Goal: Complete application form

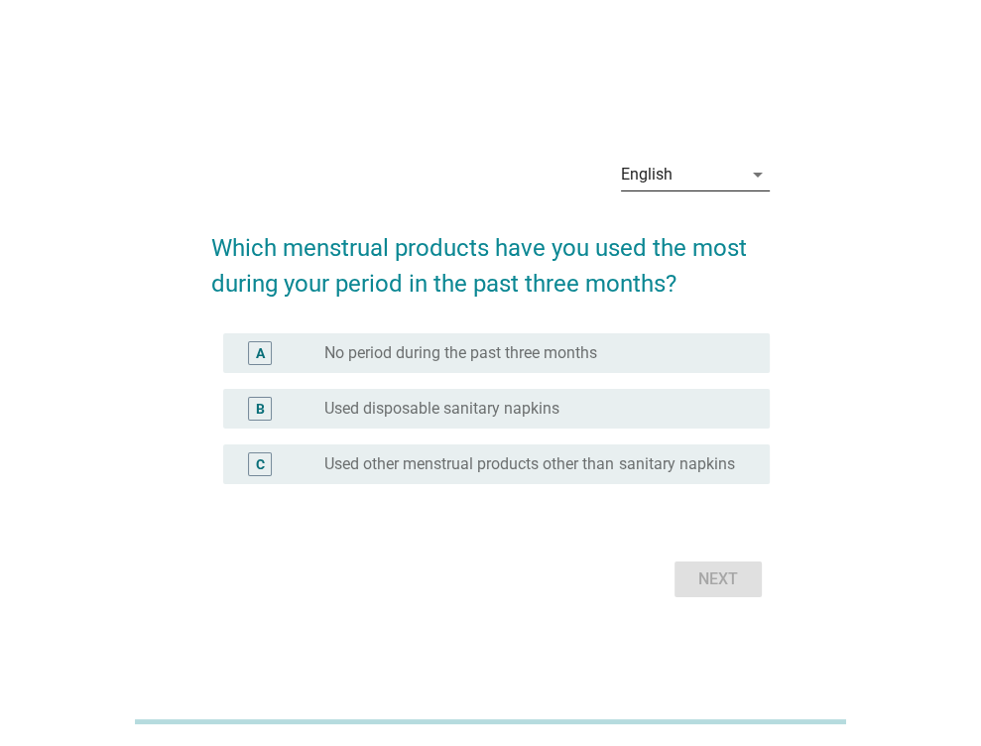
click at [713, 170] on div "English" at bounding box center [681, 175] width 121 height 32
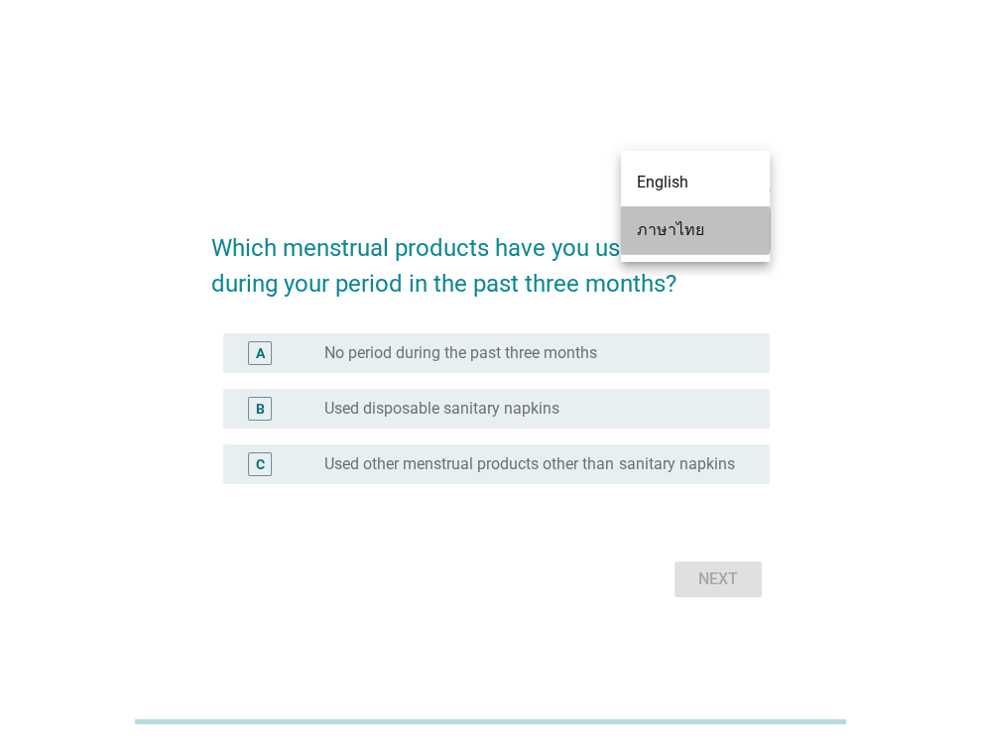
click at [694, 235] on div "ภาษาไทย" at bounding box center [695, 230] width 117 height 24
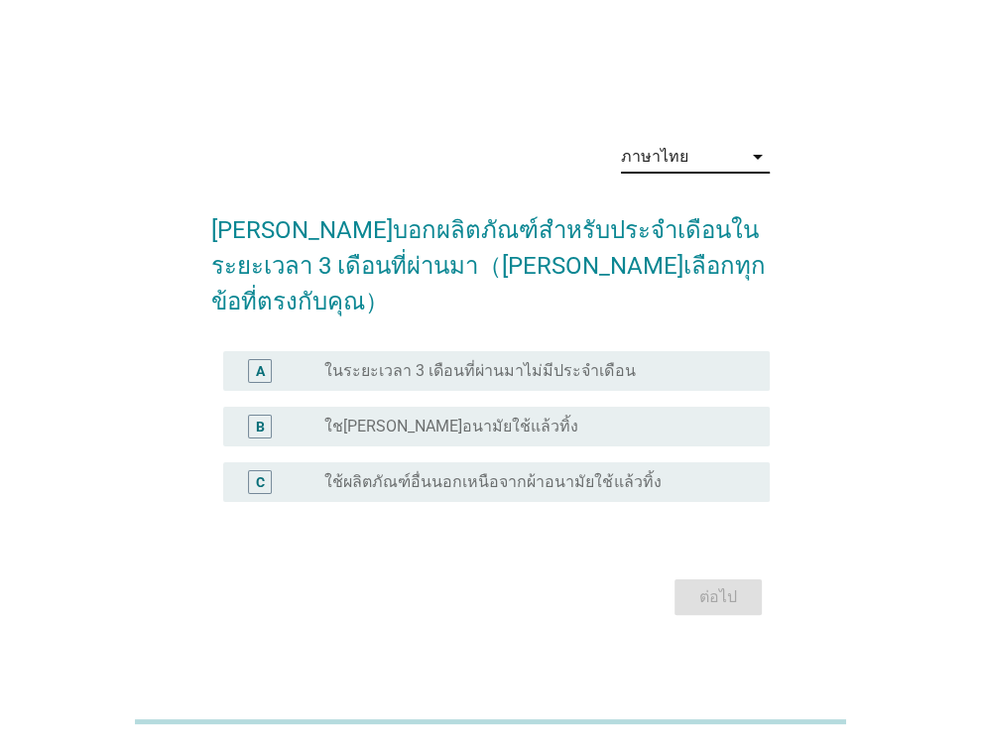
click at [418, 417] on label "ใช[PERSON_NAME]อนามัยใช้แล้วทิ้ง" at bounding box center [451, 427] width 254 height 20
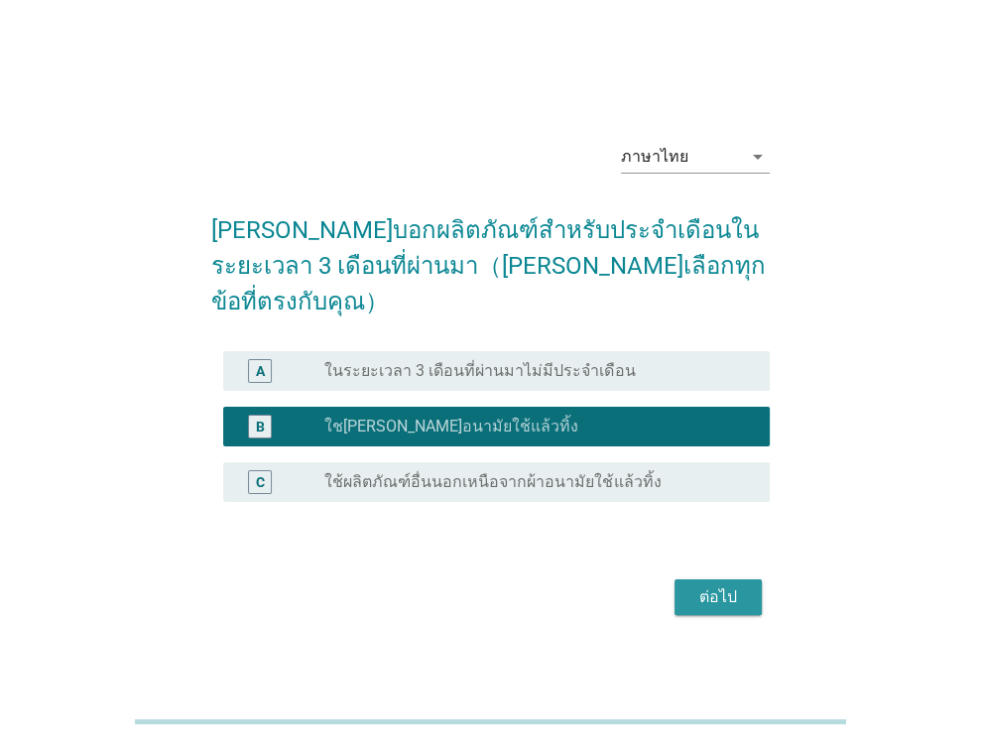
drag, startPoint x: 734, startPoint y: 584, endPoint x: 704, endPoint y: 584, distance: 29.8
click at [734, 585] on div "ต่อไป" at bounding box center [718, 597] width 56 height 24
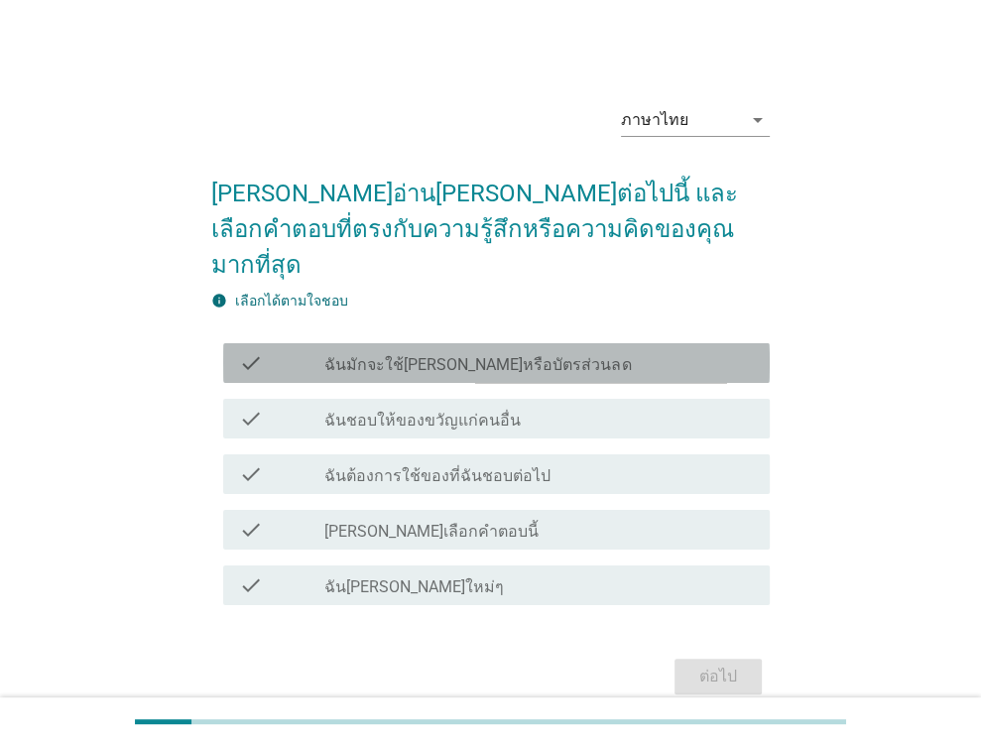
click at [298, 351] on div "check" at bounding box center [282, 363] width 86 height 24
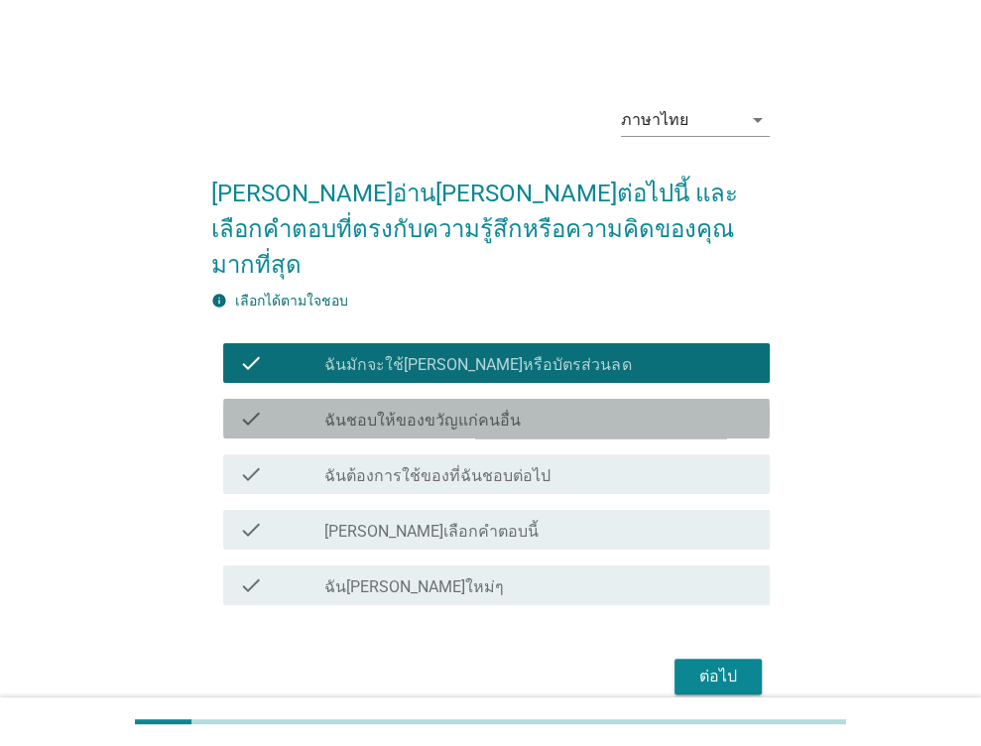
click at [291, 407] on div "check" at bounding box center [282, 419] width 86 height 24
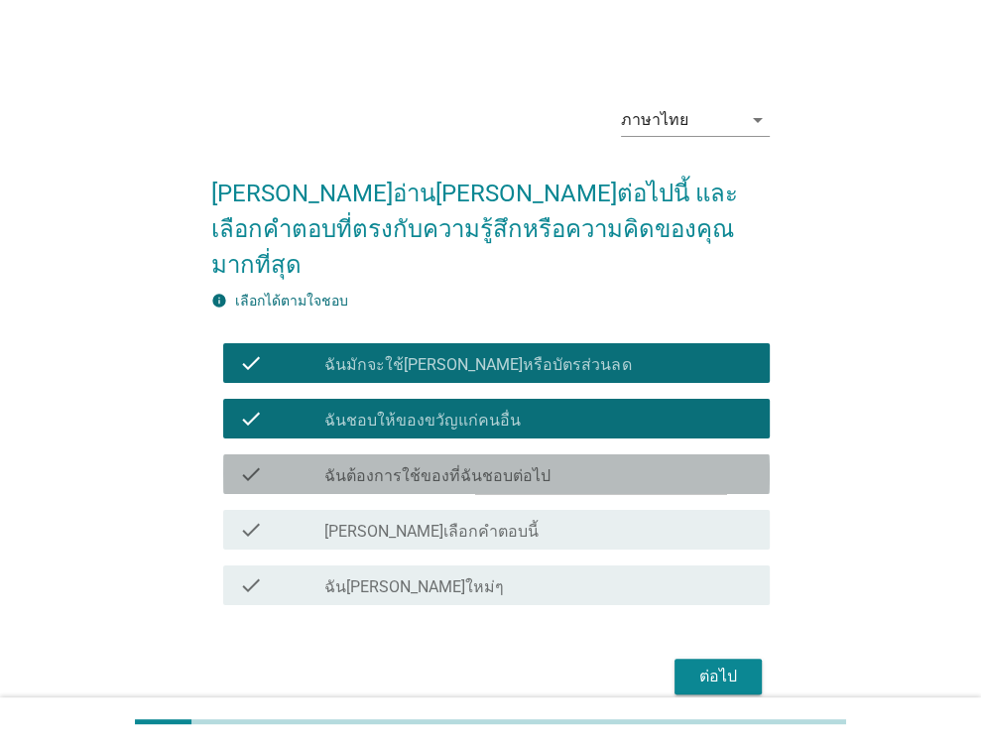
click at [290, 462] on div "check" at bounding box center [282, 474] width 86 height 24
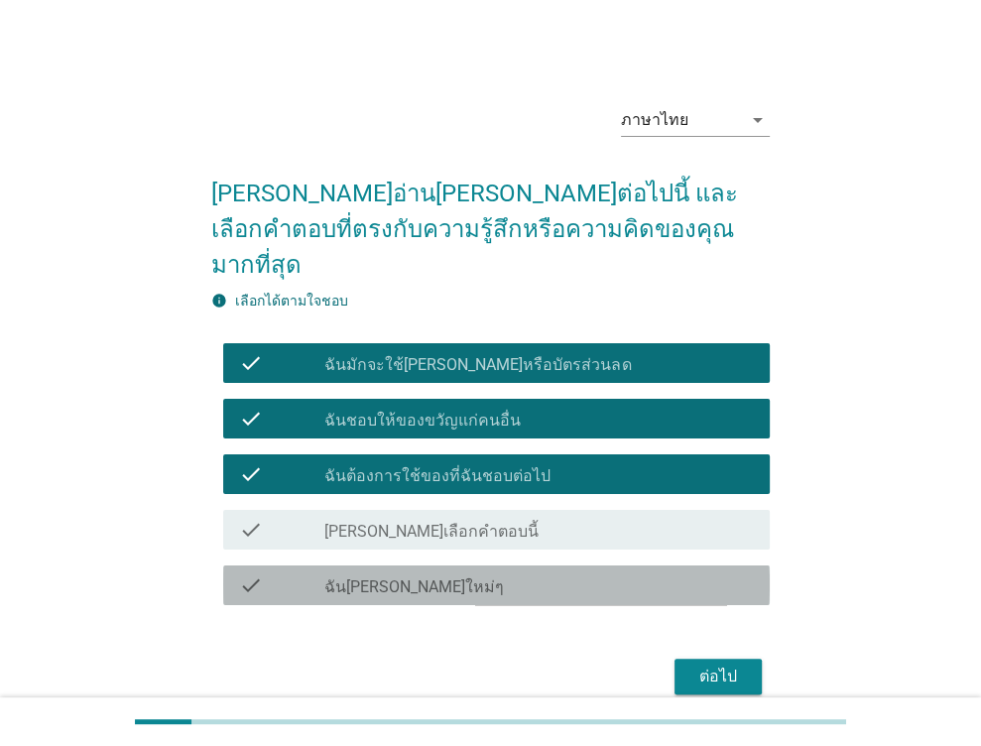
click at [316, 573] on div "check" at bounding box center [282, 585] width 86 height 24
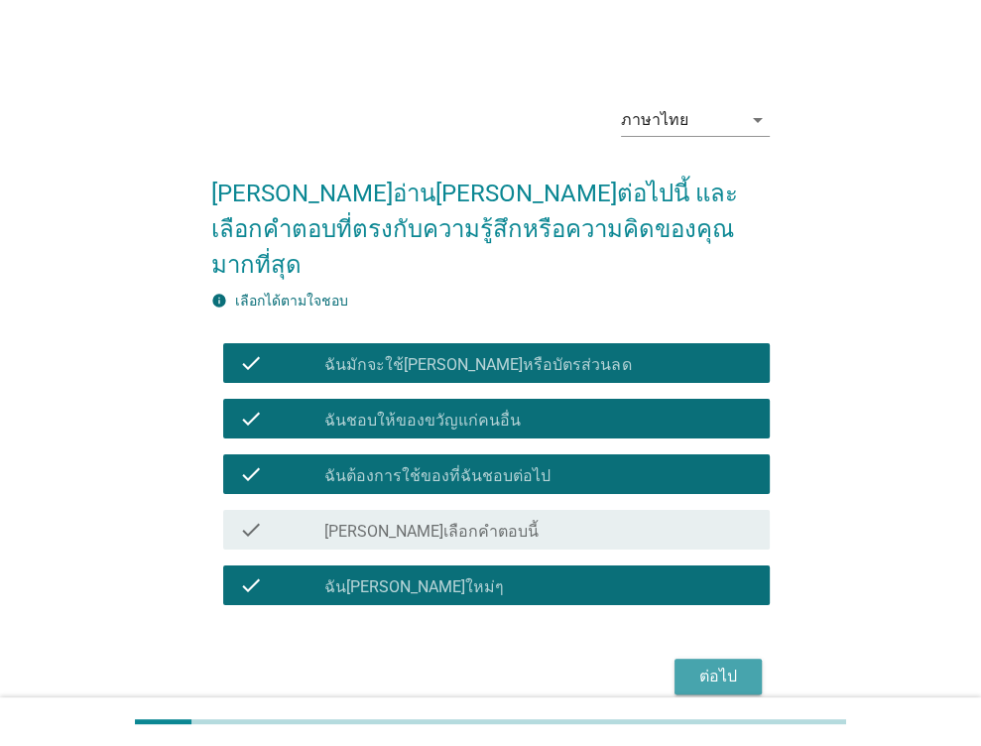
click at [733, 665] on div "ต่อไป" at bounding box center [718, 677] width 56 height 24
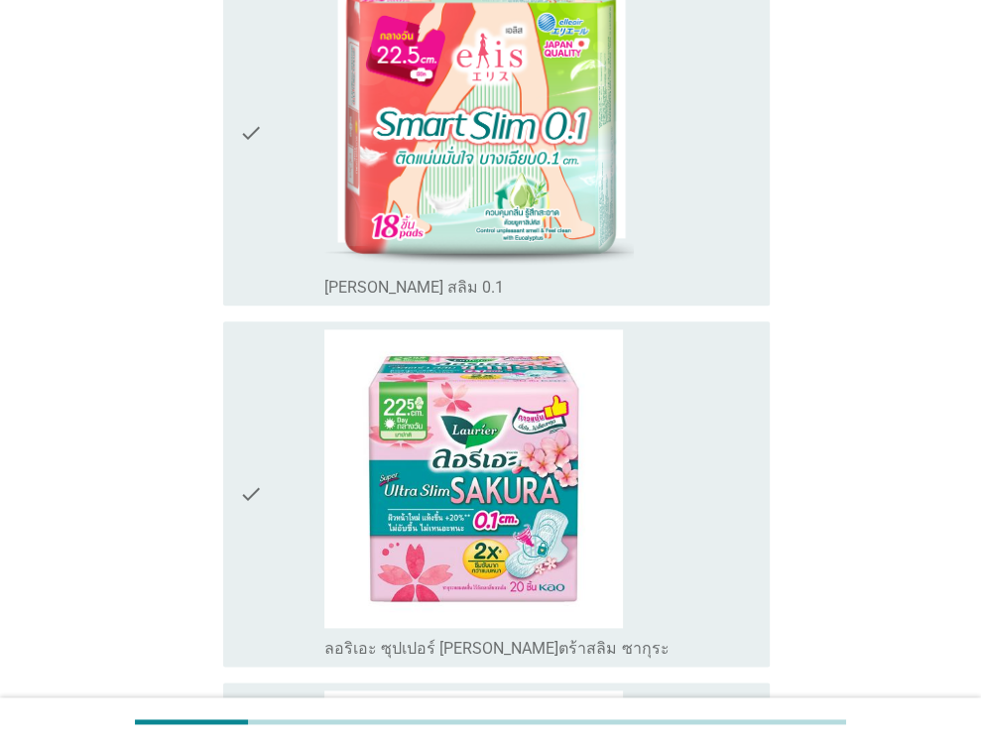
scroll to position [1190, 0]
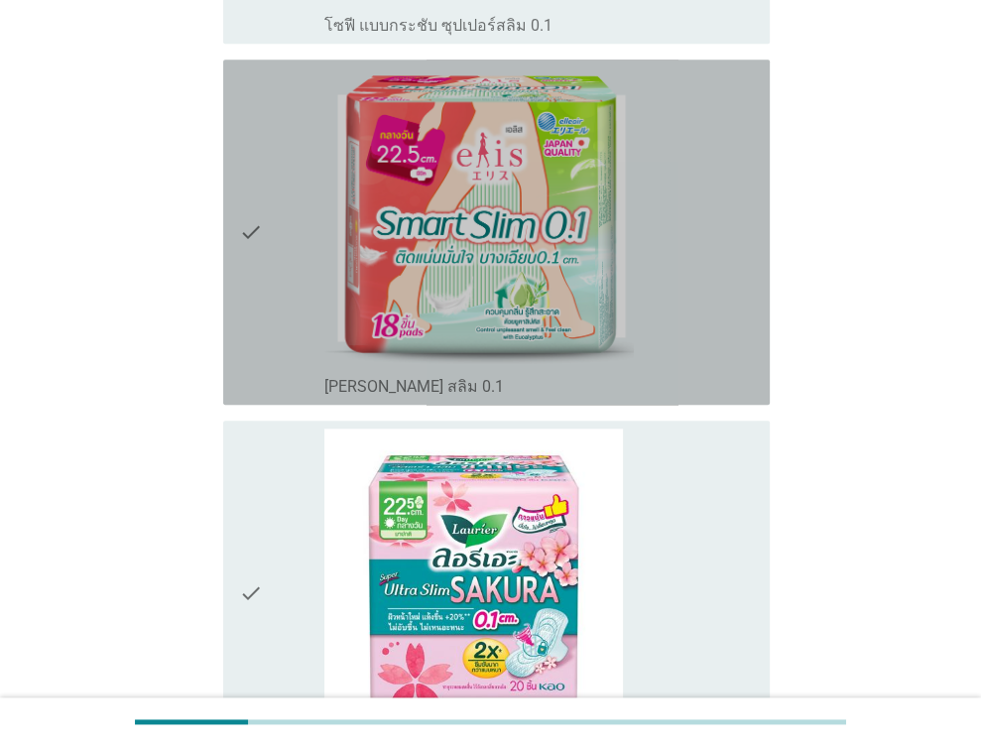
click at [249, 206] on icon "check" at bounding box center [251, 231] width 24 height 329
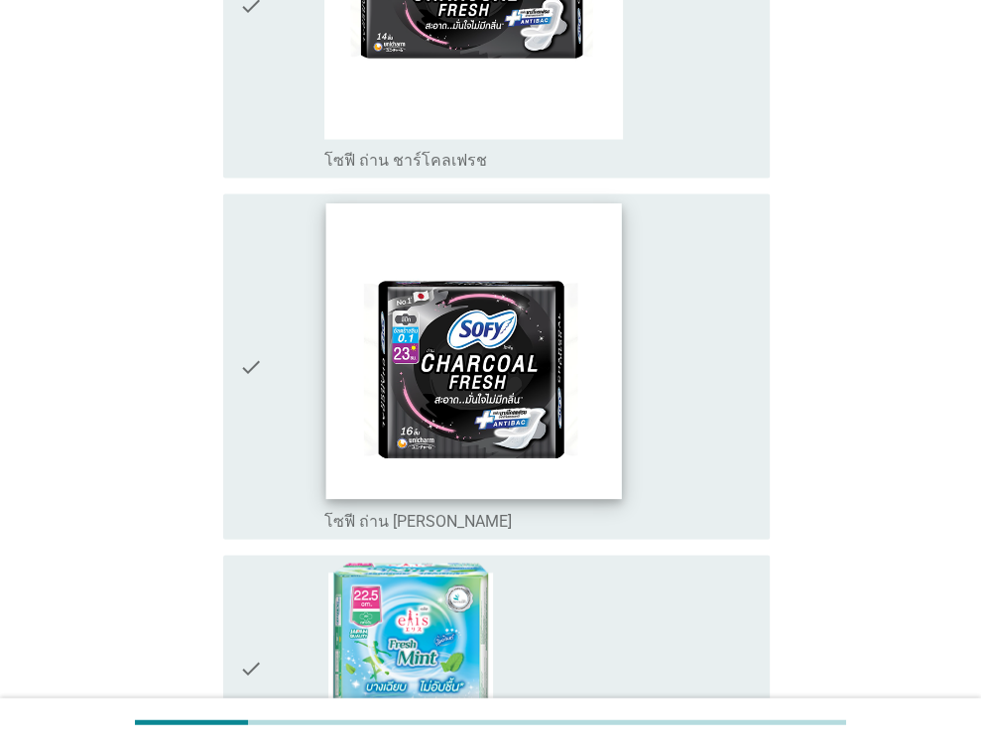
scroll to position [2535, 0]
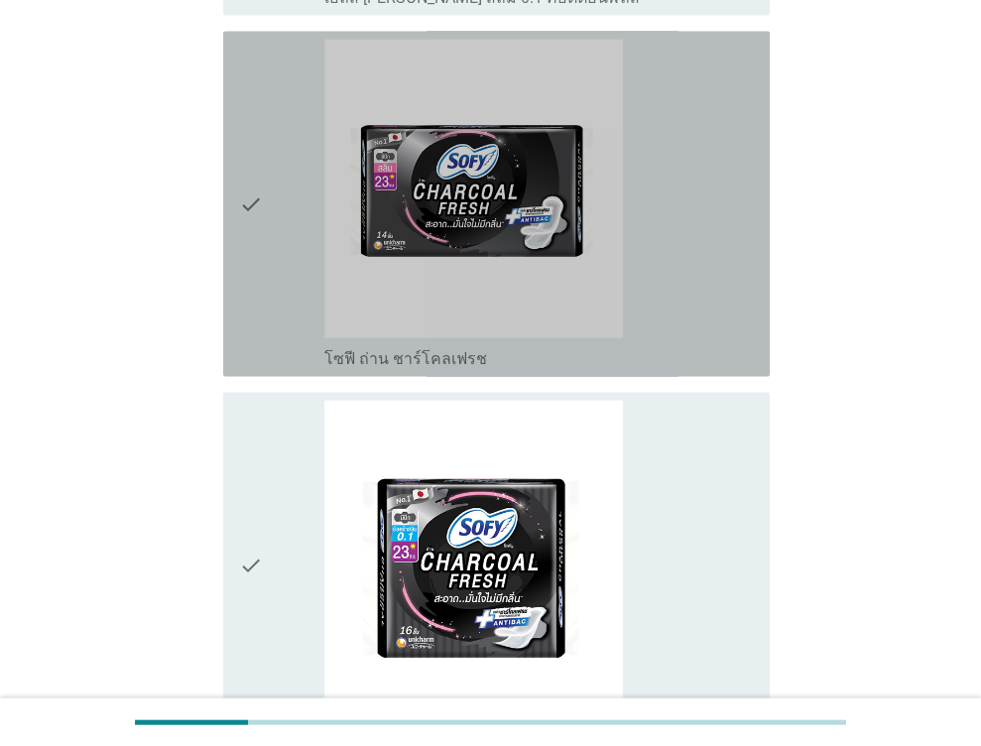
click at [251, 196] on icon "check" at bounding box center [251, 204] width 24 height 329
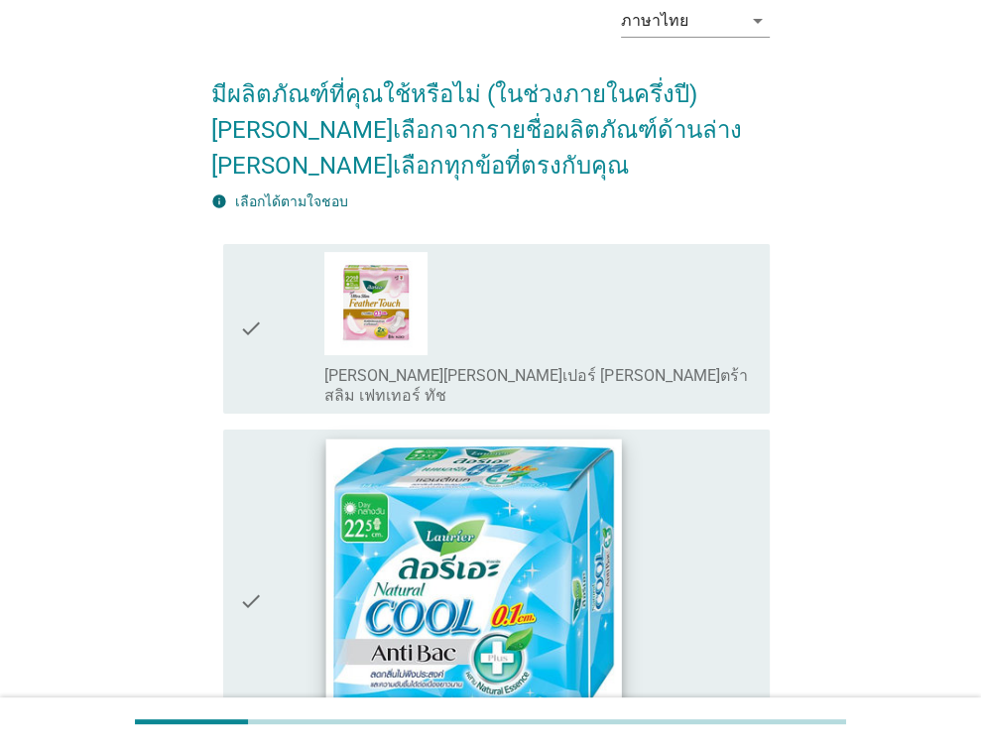
scroll to position [198, 0]
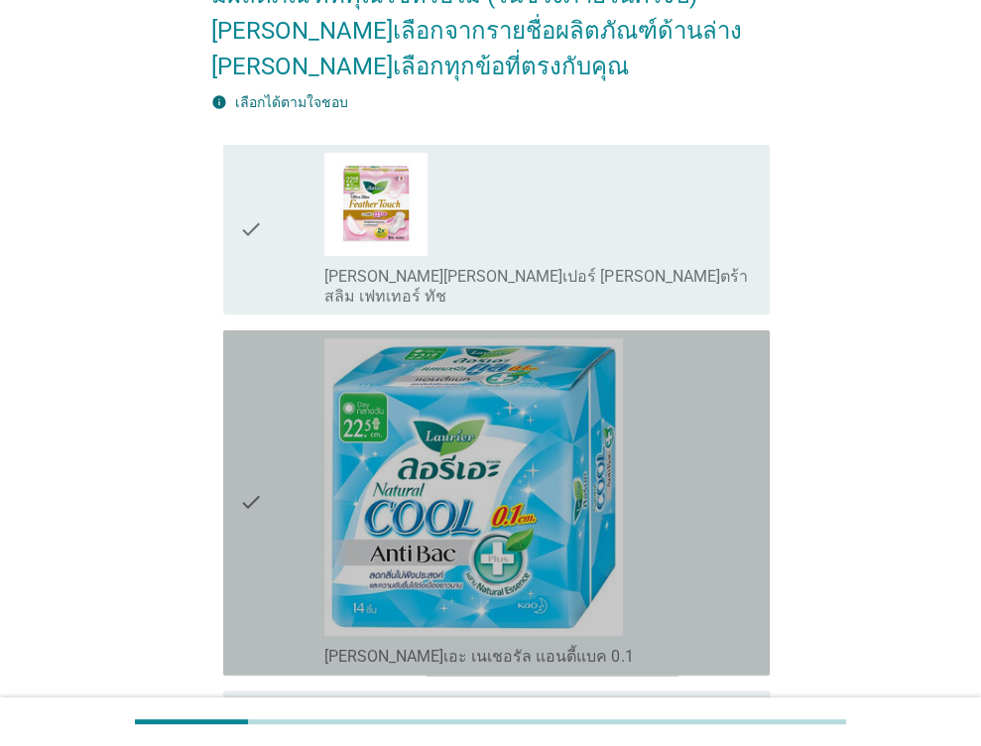
click at [246, 484] on icon "check" at bounding box center [251, 502] width 24 height 329
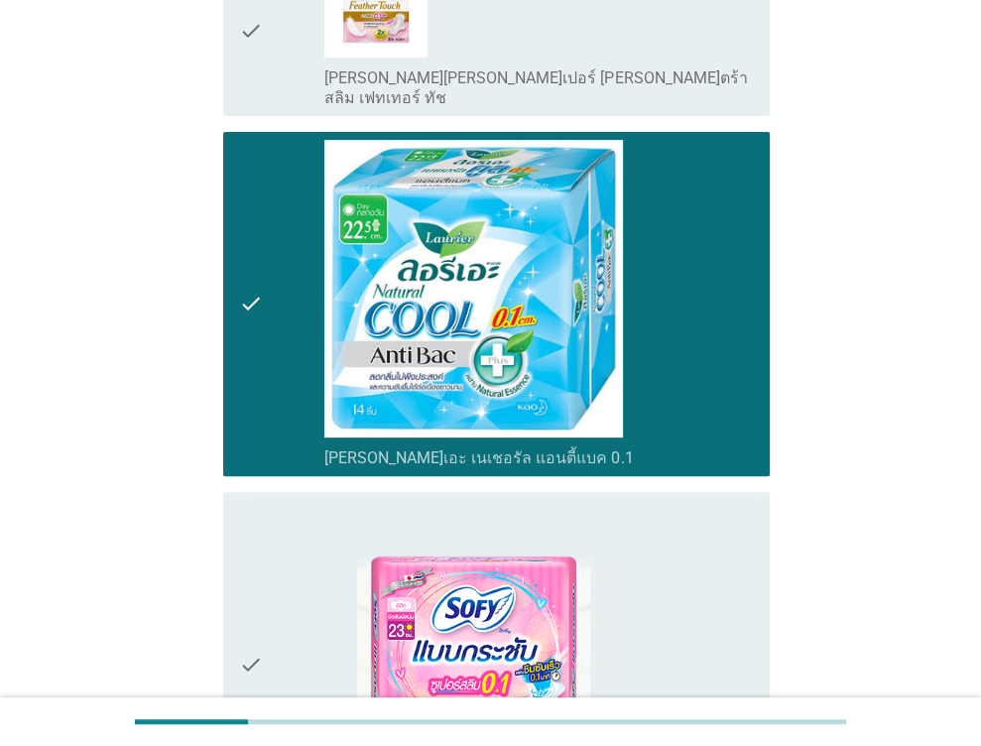
scroll to position [496, 0]
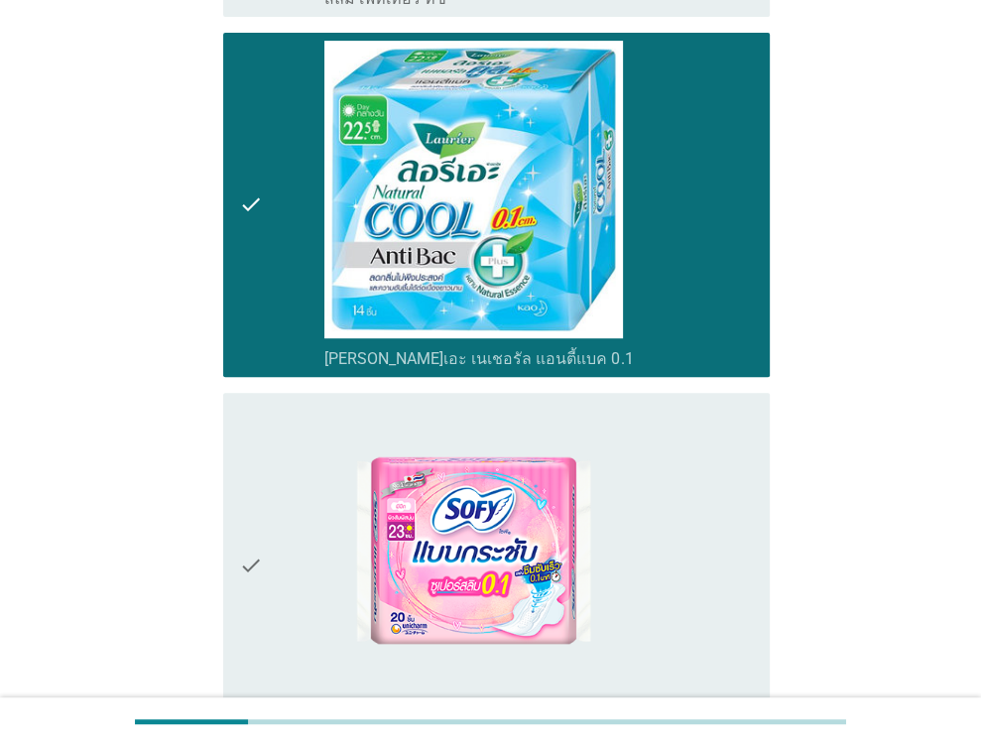
click at [264, 542] on div "check" at bounding box center [282, 565] width 86 height 329
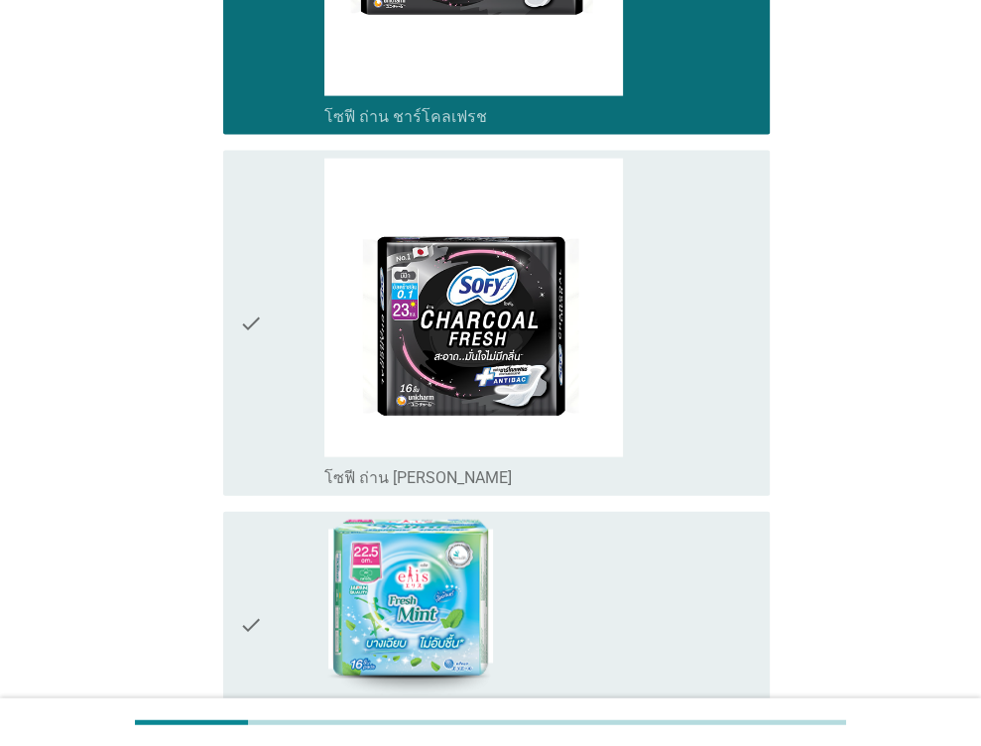
scroll to position [3031, 0]
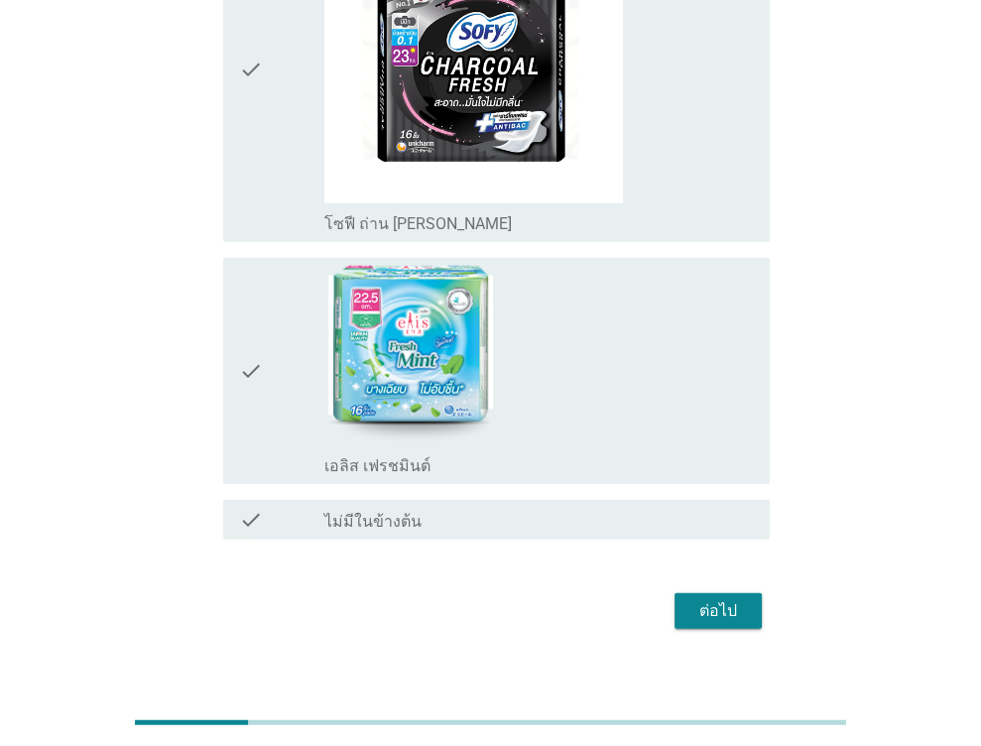
click at [718, 599] on div "ต่อไป" at bounding box center [718, 611] width 56 height 24
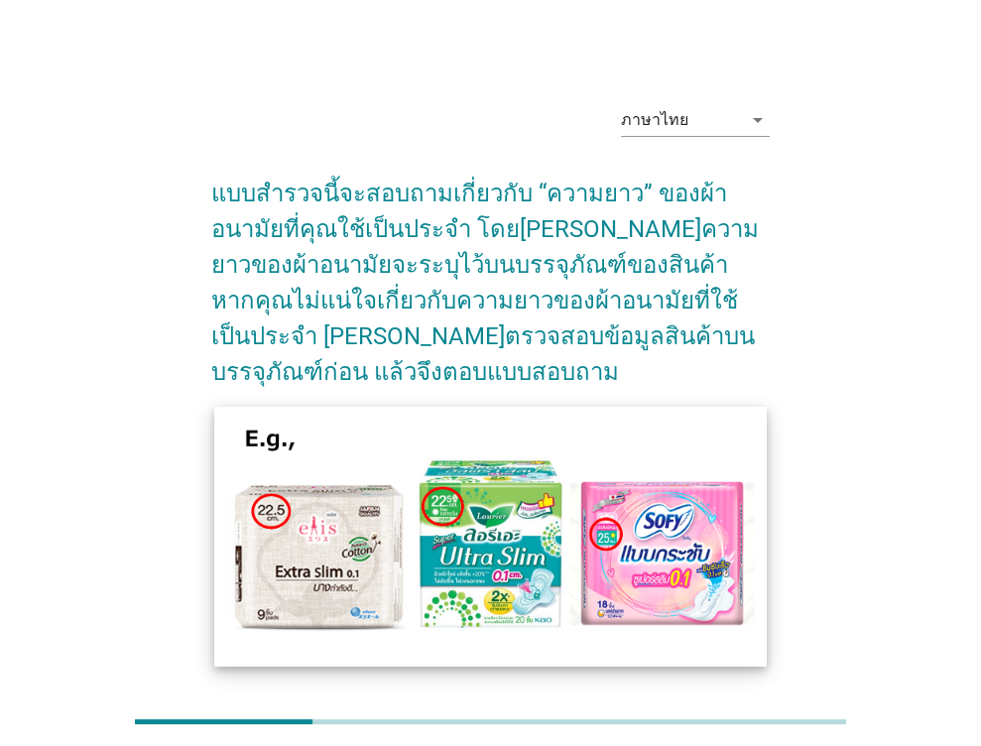
scroll to position [109, 0]
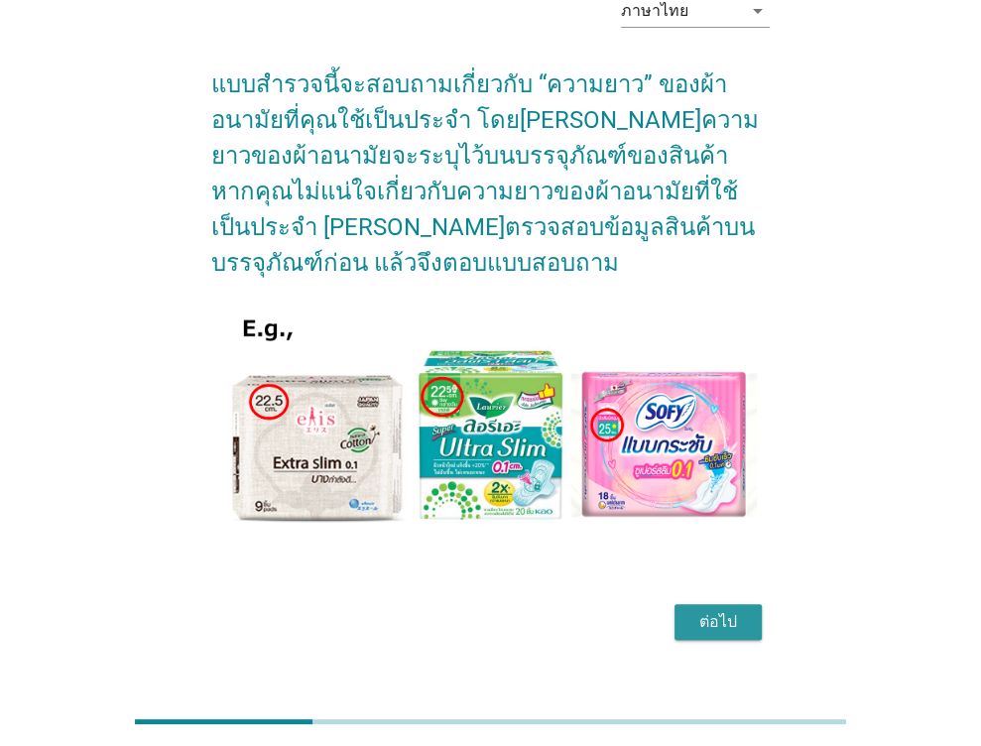
drag, startPoint x: 733, startPoint y: 583, endPoint x: 433, endPoint y: 537, distance: 303.2
click at [732, 610] on div "ต่อไป" at bounding box center [718, 622] width 56 height 24
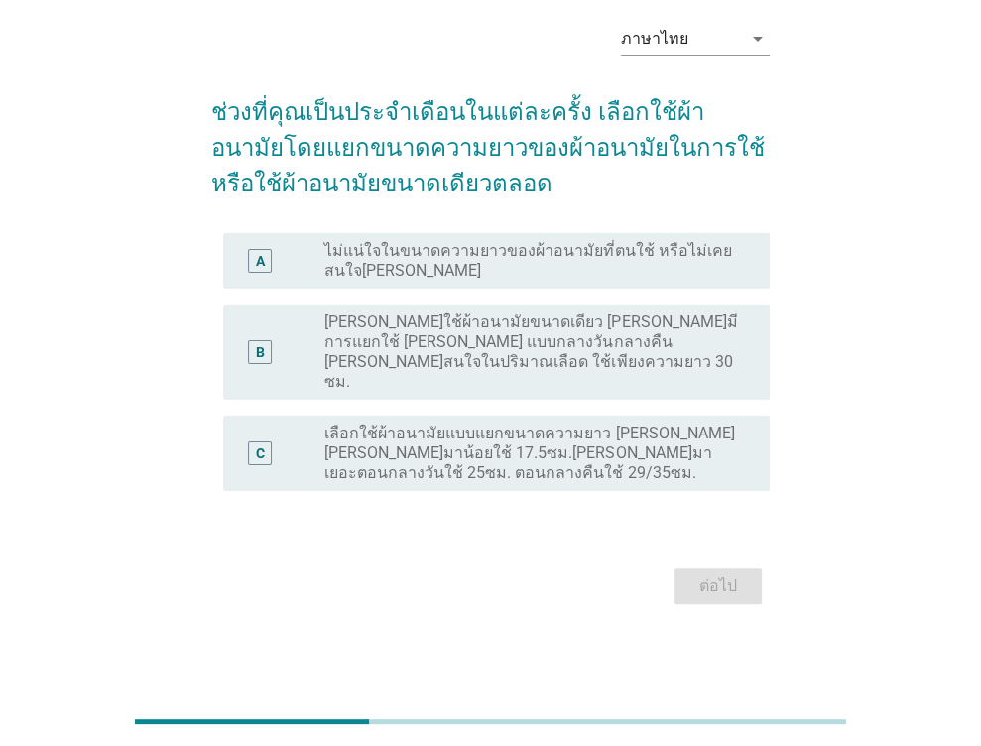
scroll to position [0, 0]
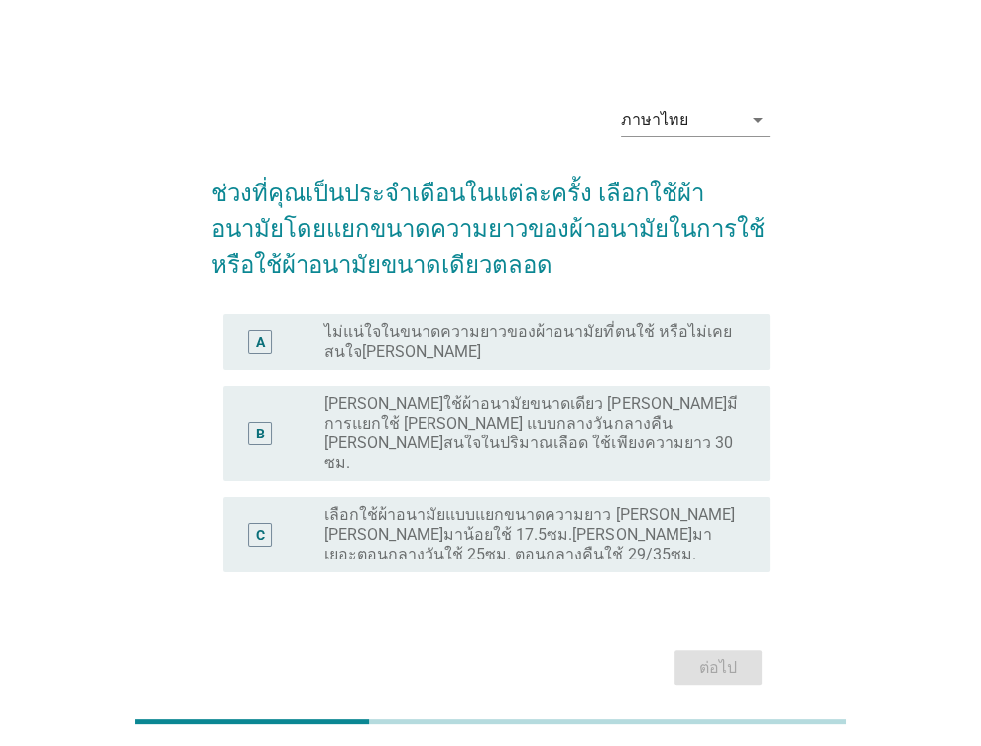
click at [303, 505] on div "C" at bounding box center [282, 535] width 86 height 60
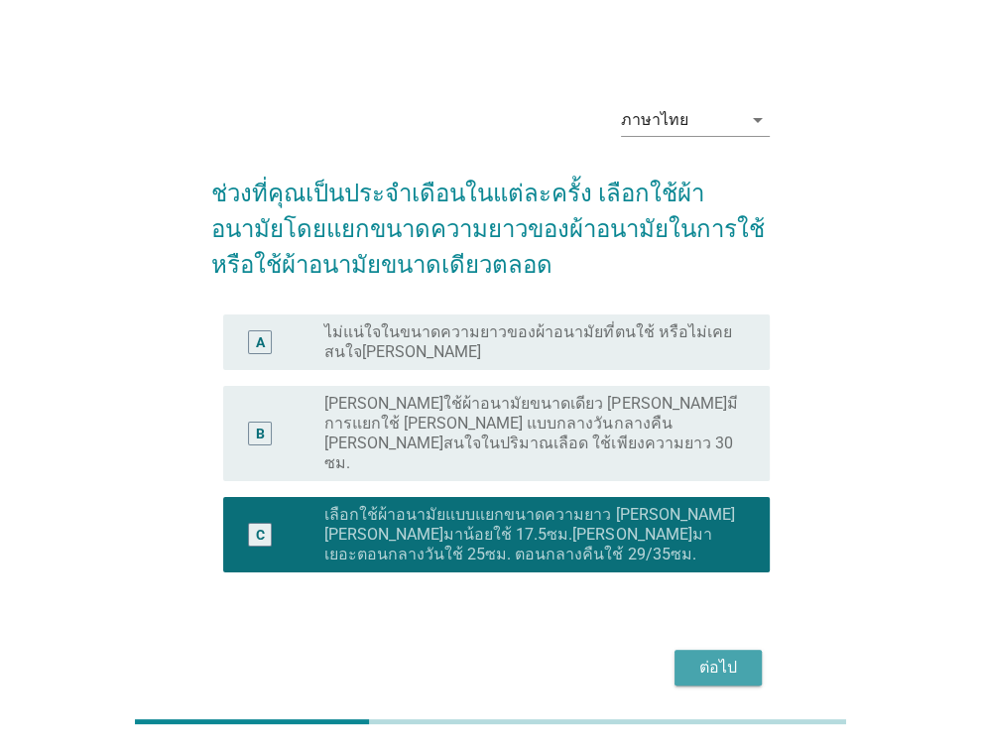
click at [729, 656] on div "ต่อไป" at bounding box center [718, 668] width 56 height 24
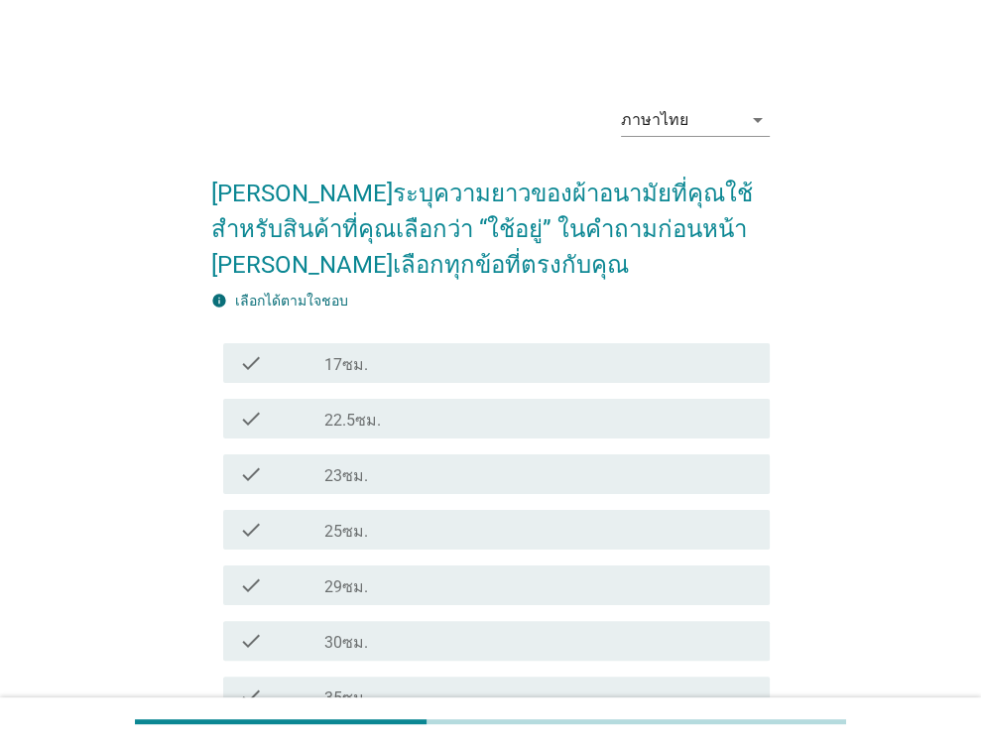
scroll to position [99, 0]
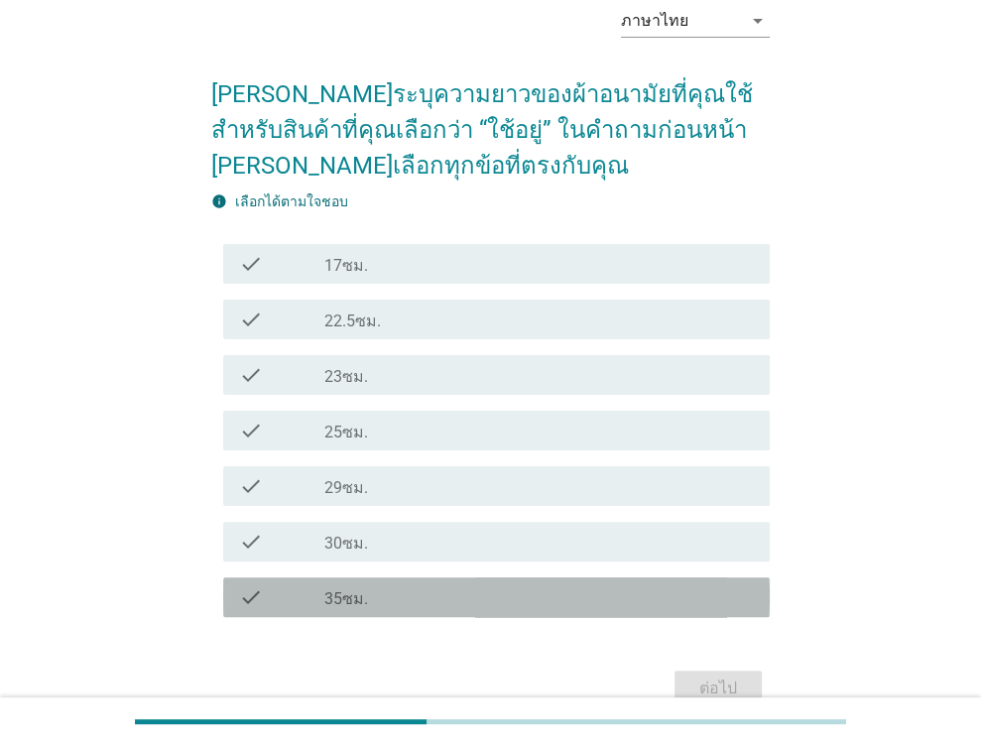
click at [250, 590] on icon "check" at bounding box center [251, 597] width 24 height 24
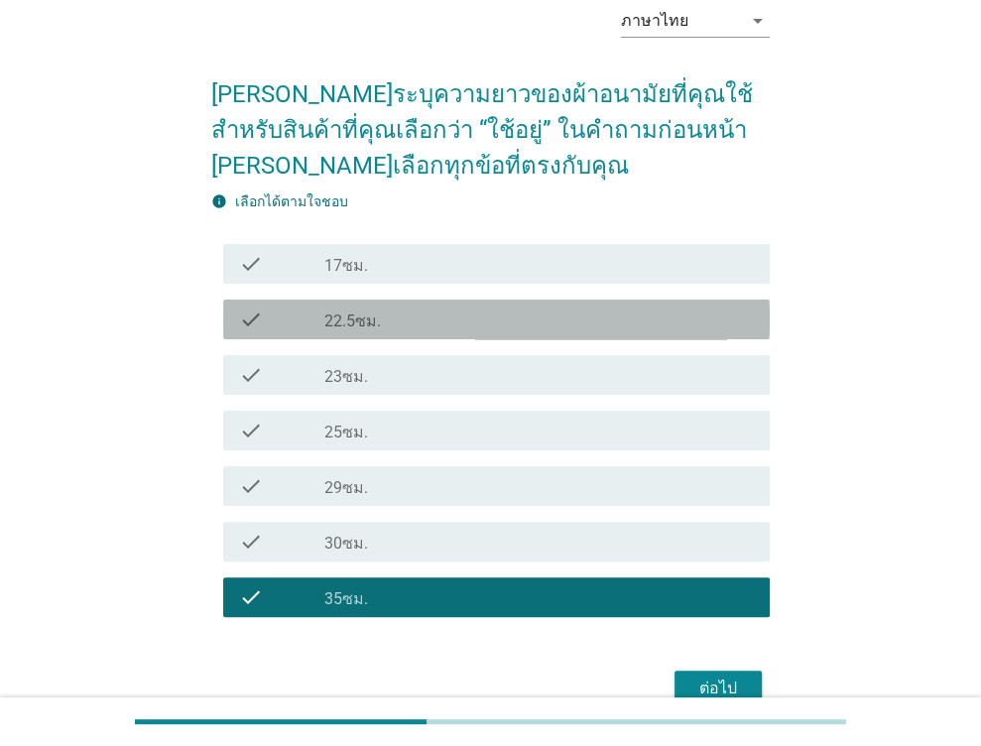
click at [245, 320] on icon "check" at bounding box center [251, 320] width 24 height 24
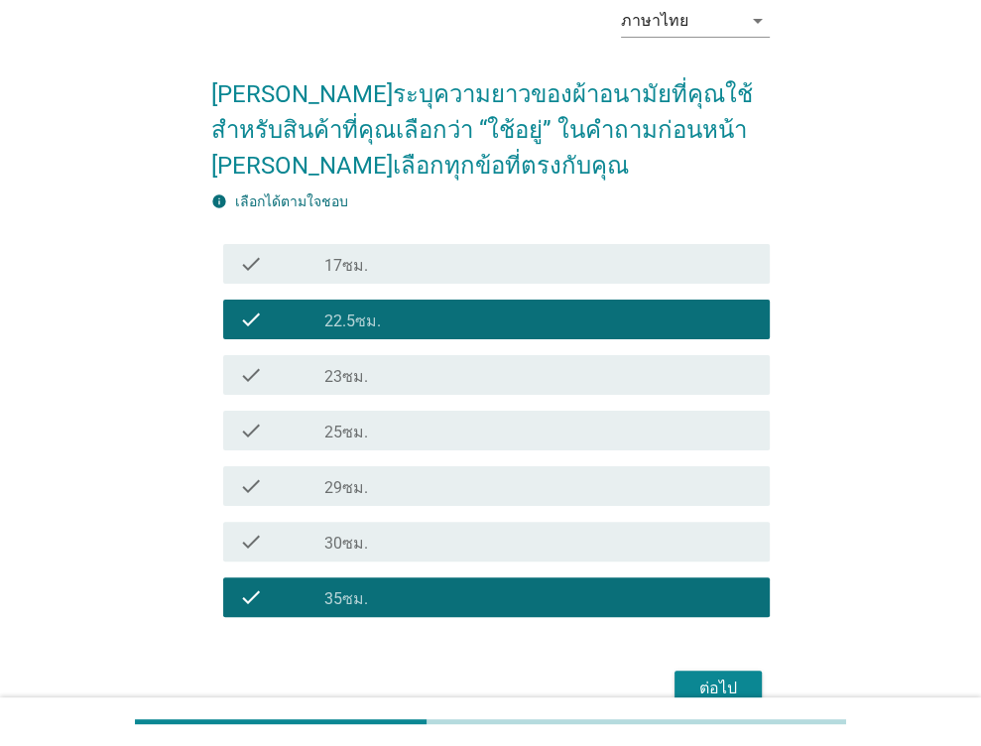
scroll to position [198, 0]
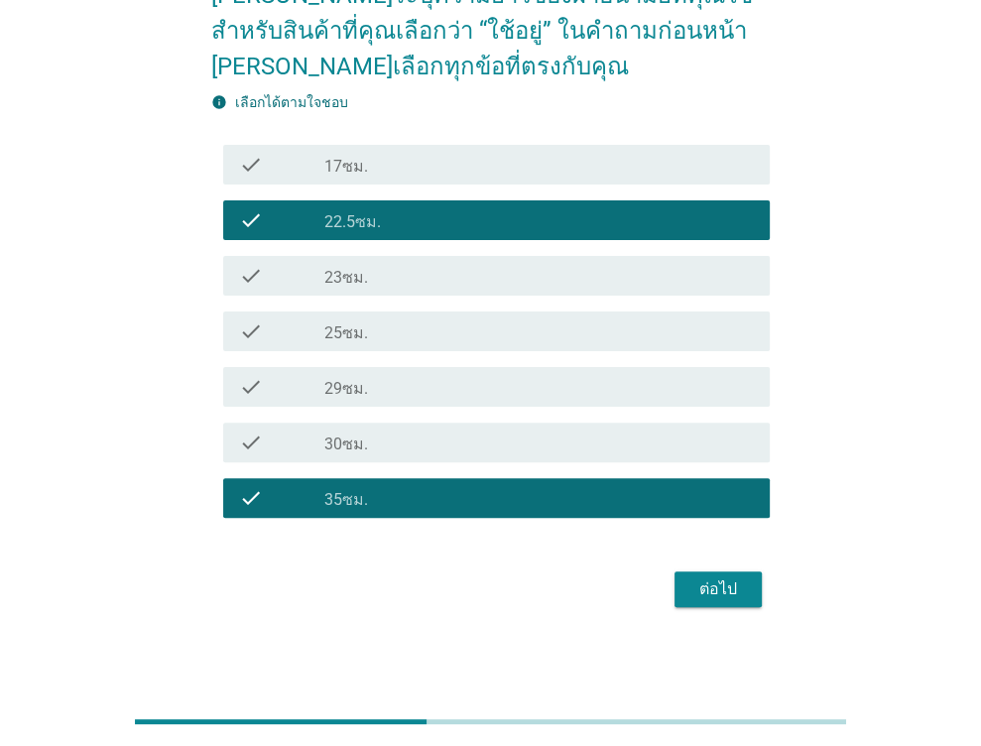
click at [243, 451] on icon "check" at bounding box center [251, 443] width 24 height 24
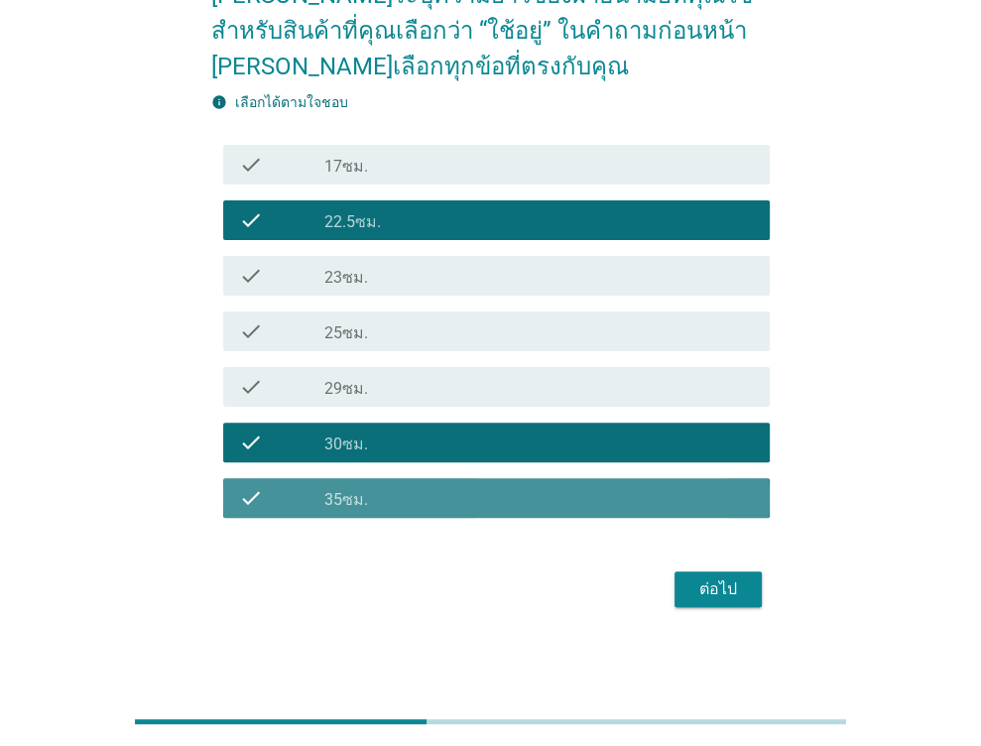
click at [250, 487] on icon "check" at bounding box center [251, 498] width 24 height 24
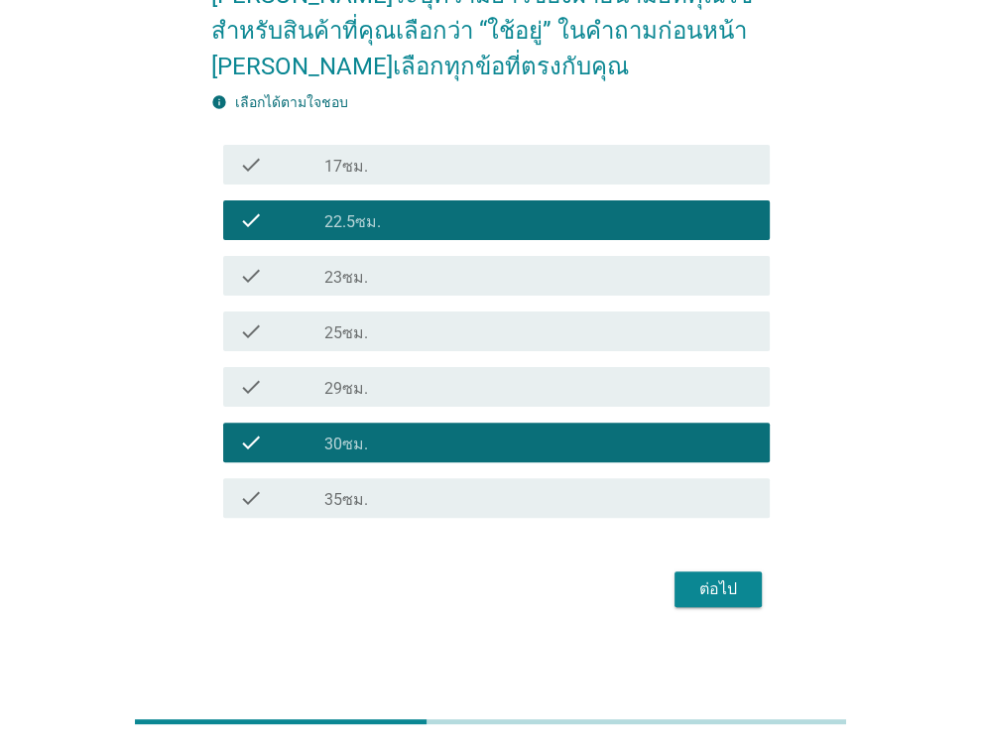
click at [717, 587] on div "ต่อไป" at bounding box center [718, 589] width 56 height 24
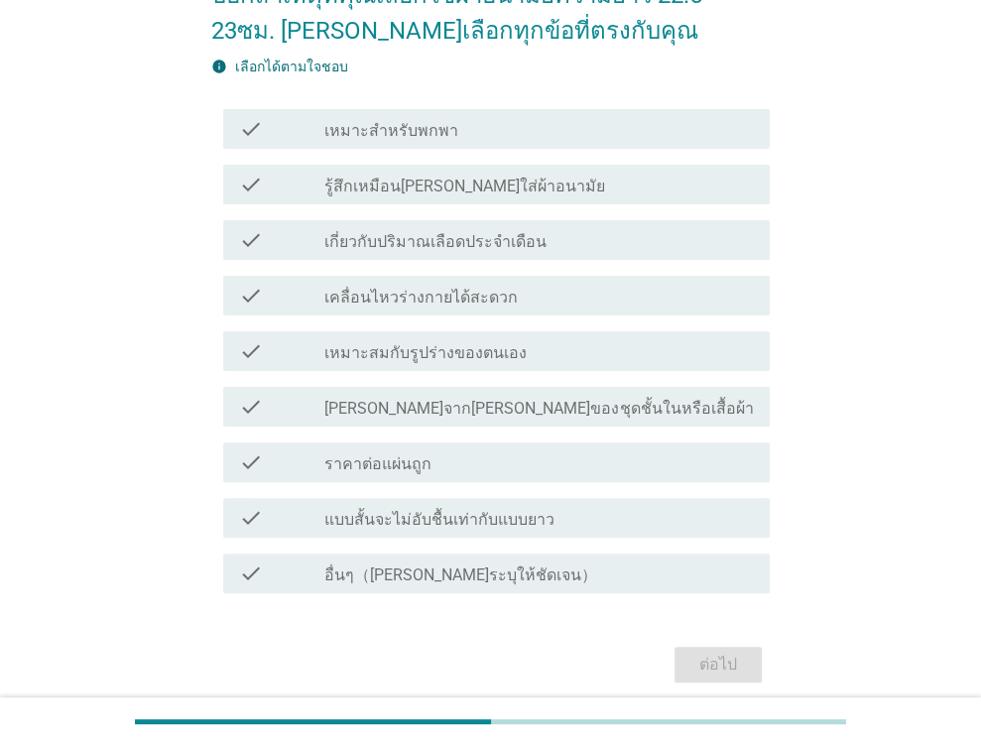
scroll to position [0, 0]
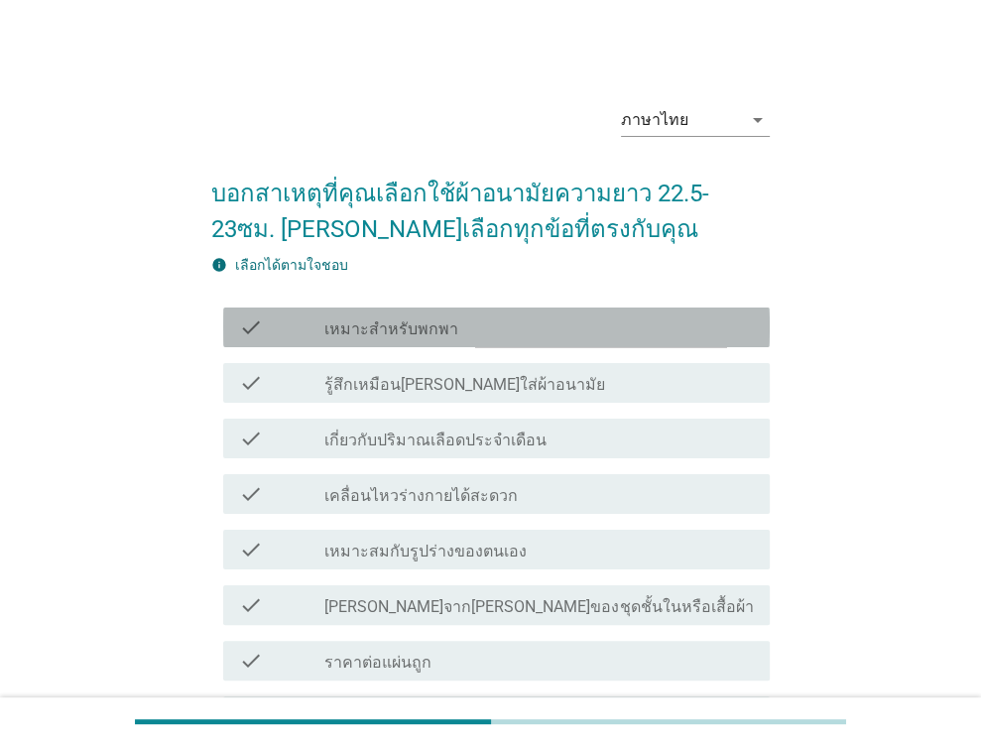
click at [381, 334] on label "เหมาะสำหรับพกพา" at bounding box center [391, 329] width 134 height 20
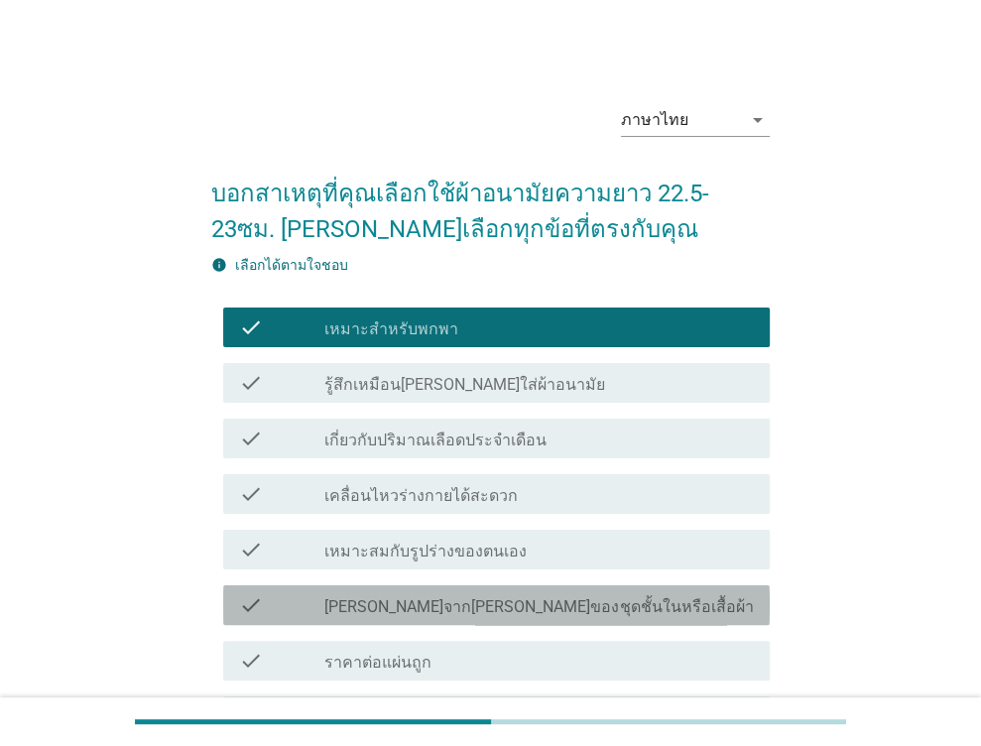
click at [328, 601] on label "[PERSON_NAME]จาก[PERSON_NAME]ของชุดชั้นในหรือเสื้อผ้า" at bounding box center [538, 607] width 429 height 20
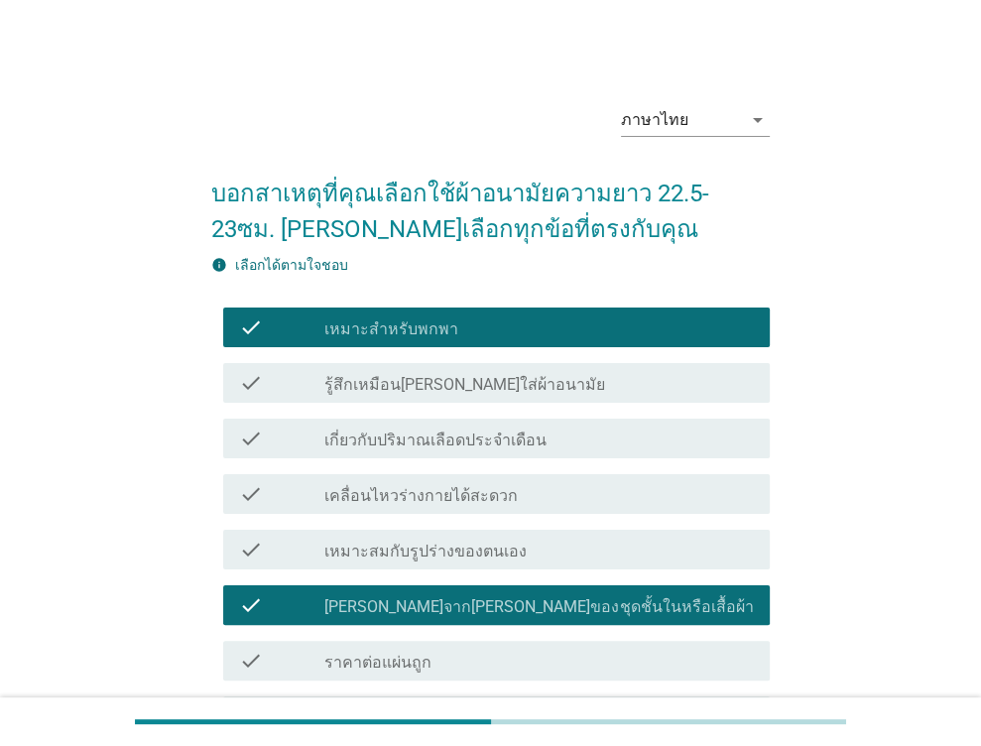
scroll to position [99, 0]
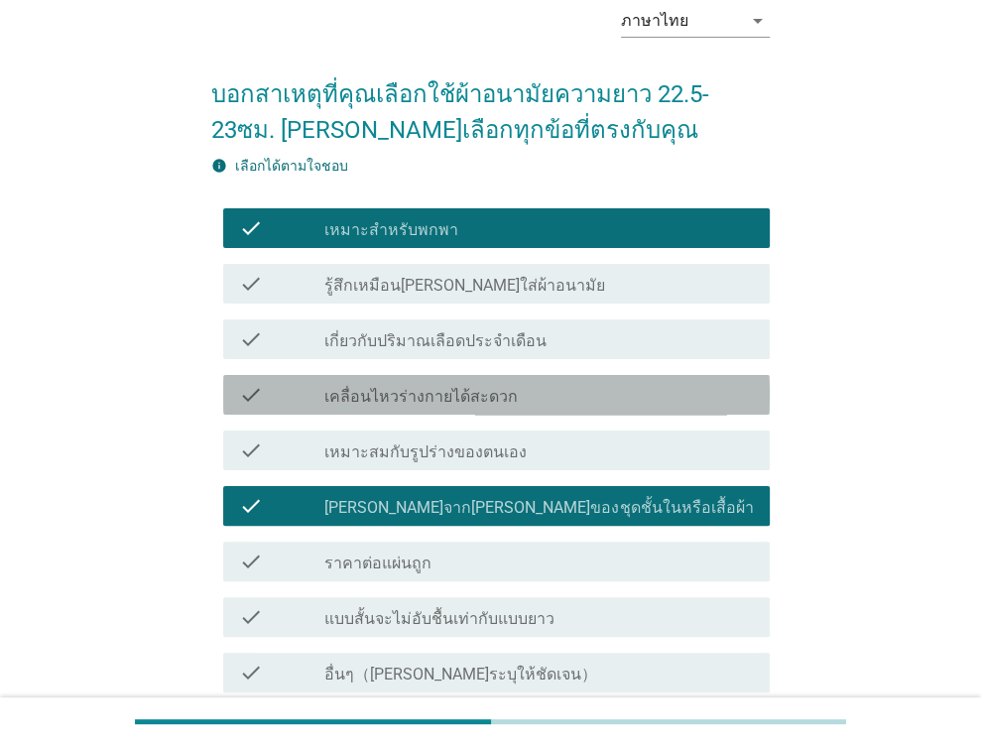
click at [299, 379] on div "check check_box_outline_blank เคลื่อนไหวร่างกายได้สะดวก" at bounding box center [496, 395] width 547 height 40
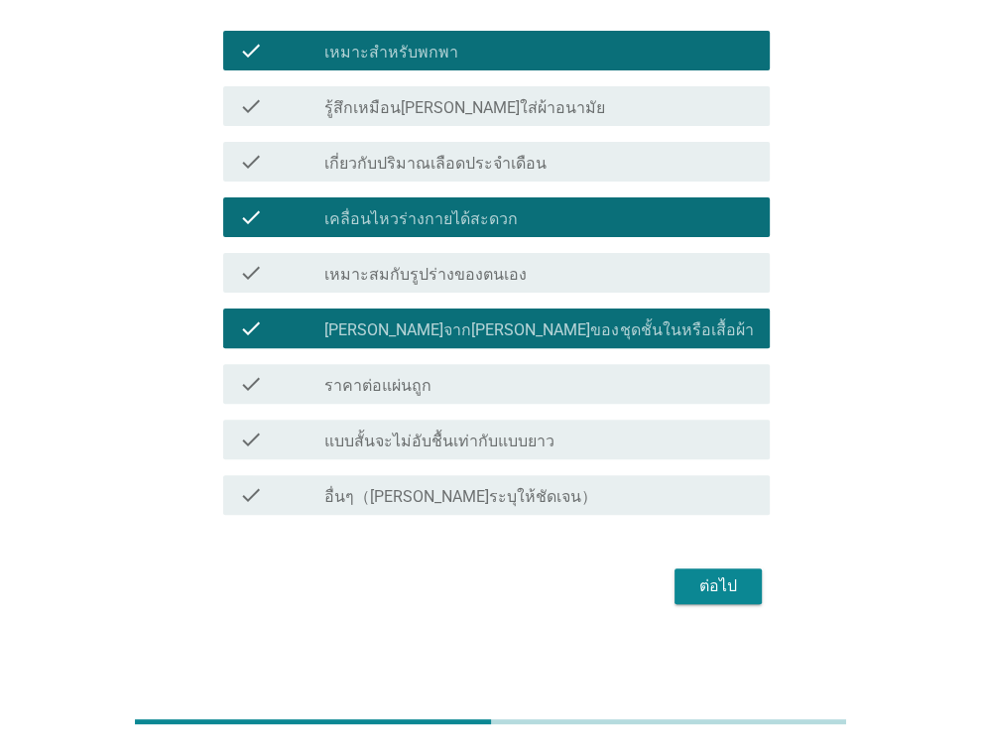
scroll to position [0, 0]
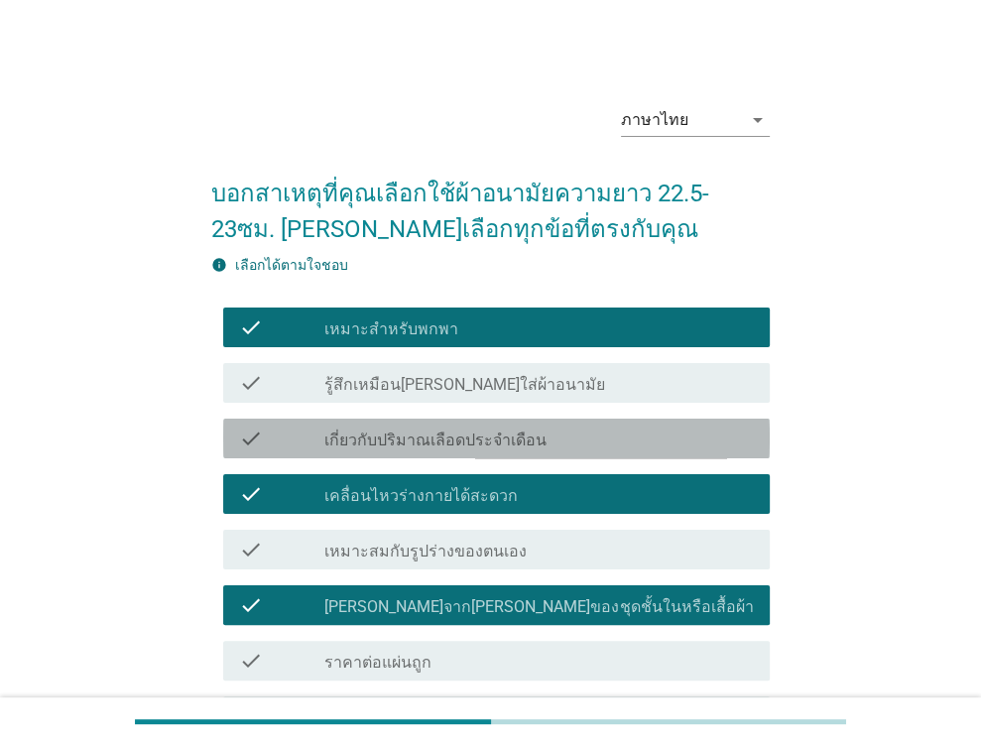
drag, startPoint x: 341, startPoint y: 430, endPoint x: 501, endPoint y: 441, distance: 160.1
click at [342, 431] on label "เกี่ยวกับปริมาณเลือดประจำเดือน" at bounding box center [435, 441] width 222 height 20
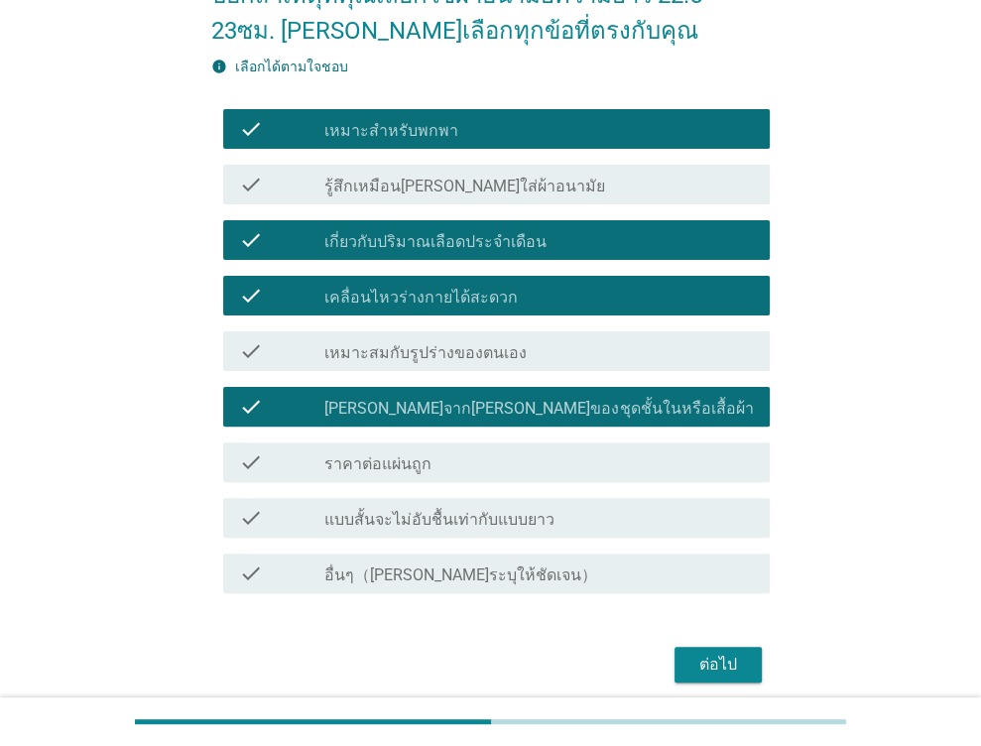
scroll to position [277, 0]
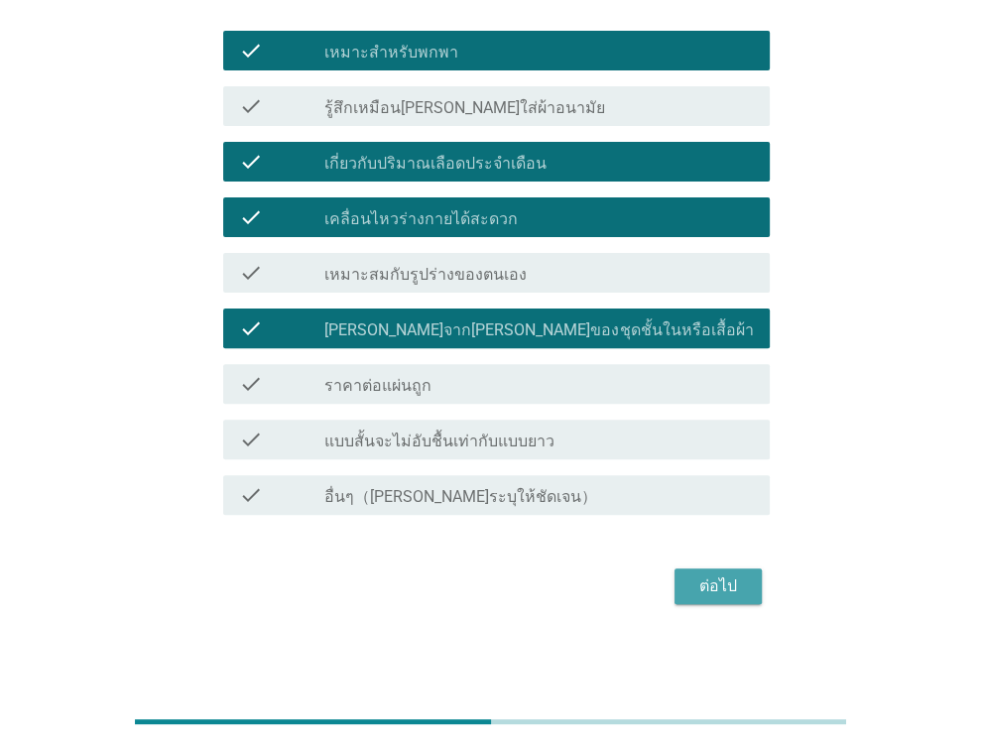
click at [707, 576] on div "ต่อไป" at bounding box center [718, 586] width 56 height 24
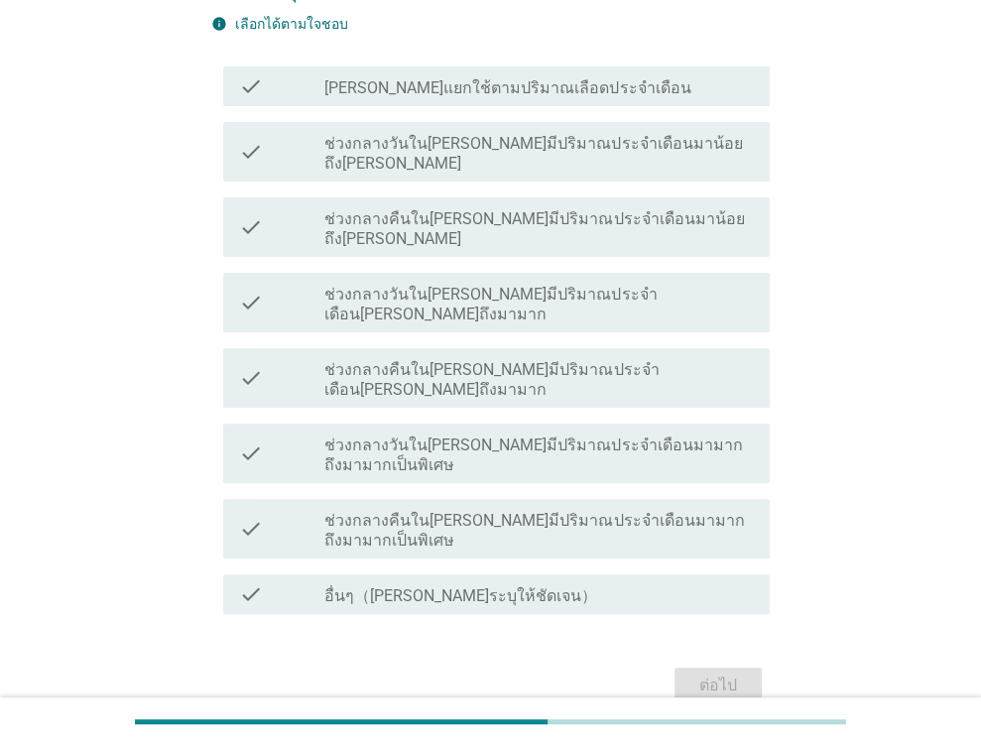
scroll to position [0, 0]
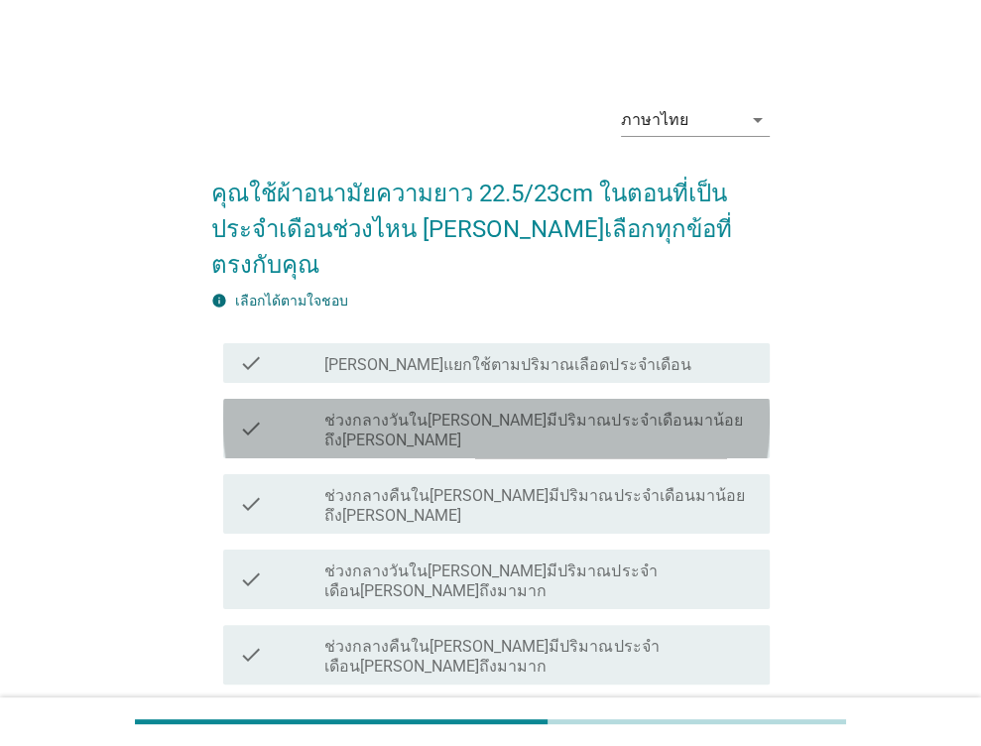
click at [293, 407] on div "check" at bounding box center [282, 429] width 86 height 44
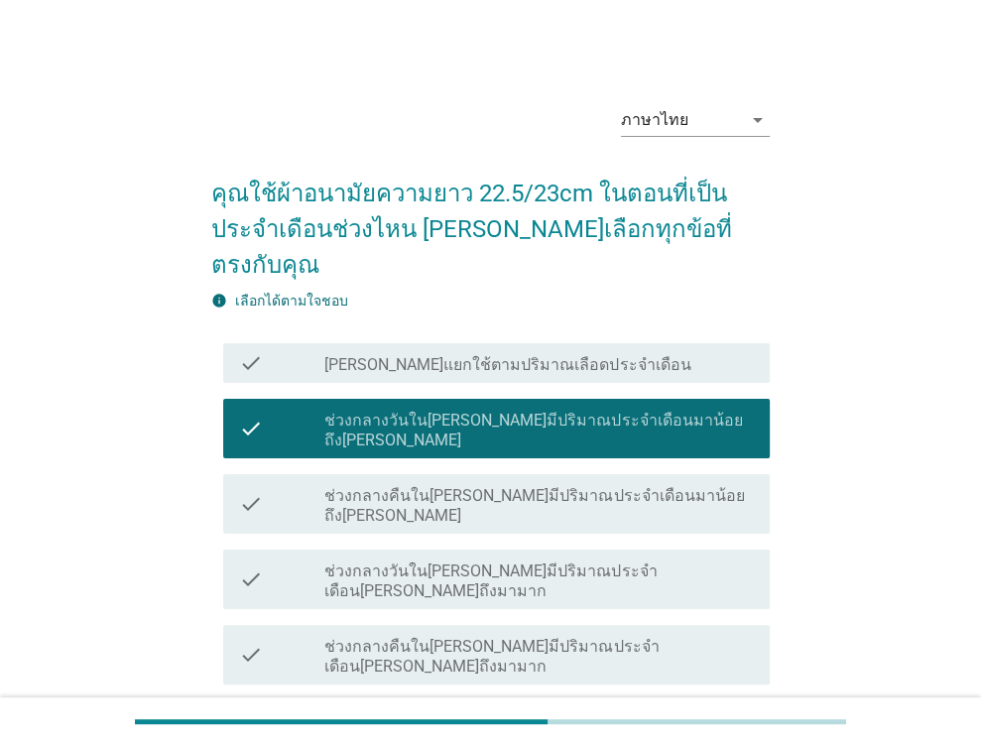
scroll to position [198, 0]
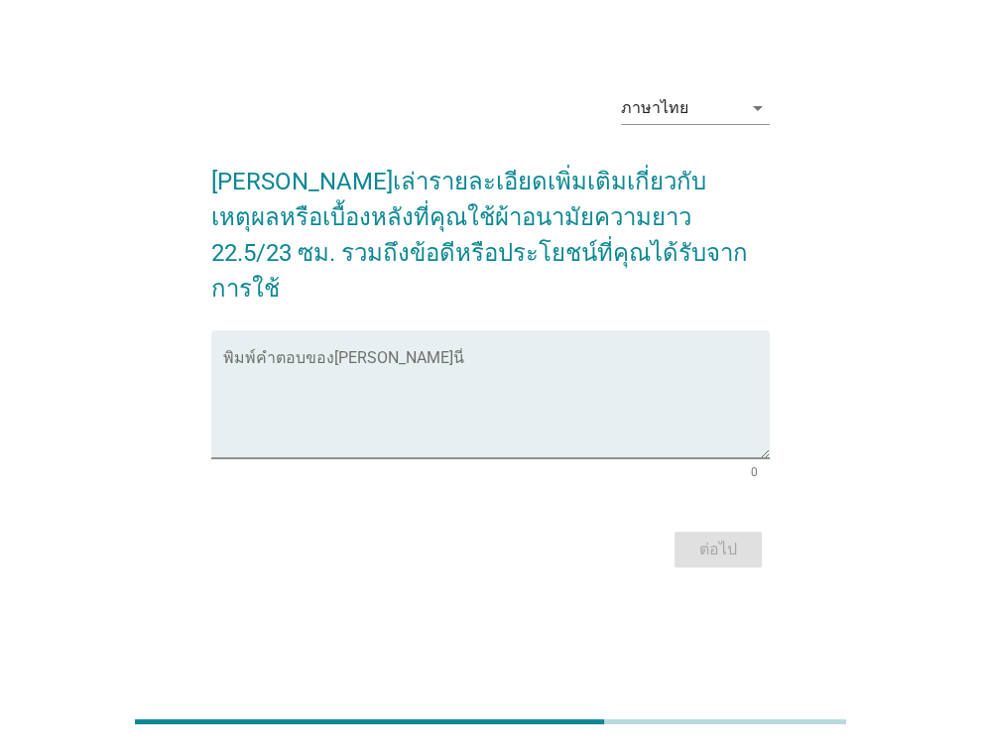
scroll to position [0, 0]
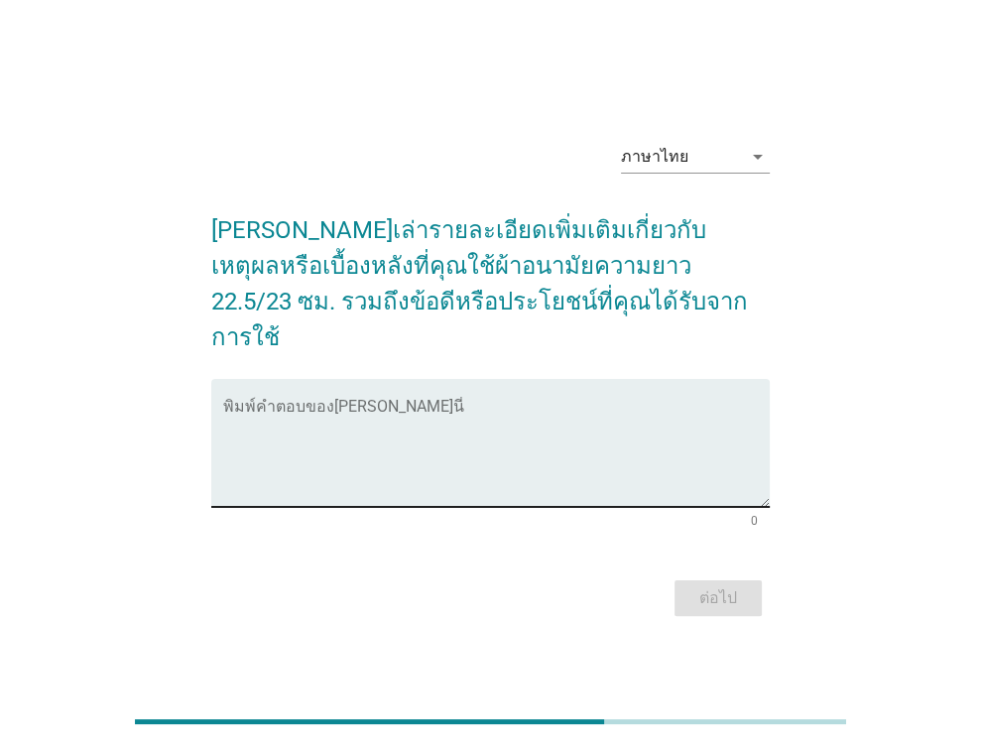
click at [270, 403] on textarea "พิมพ์คำตอบของคุณ ที่นี่" at bounding box center [496, 455] width 547 height 104
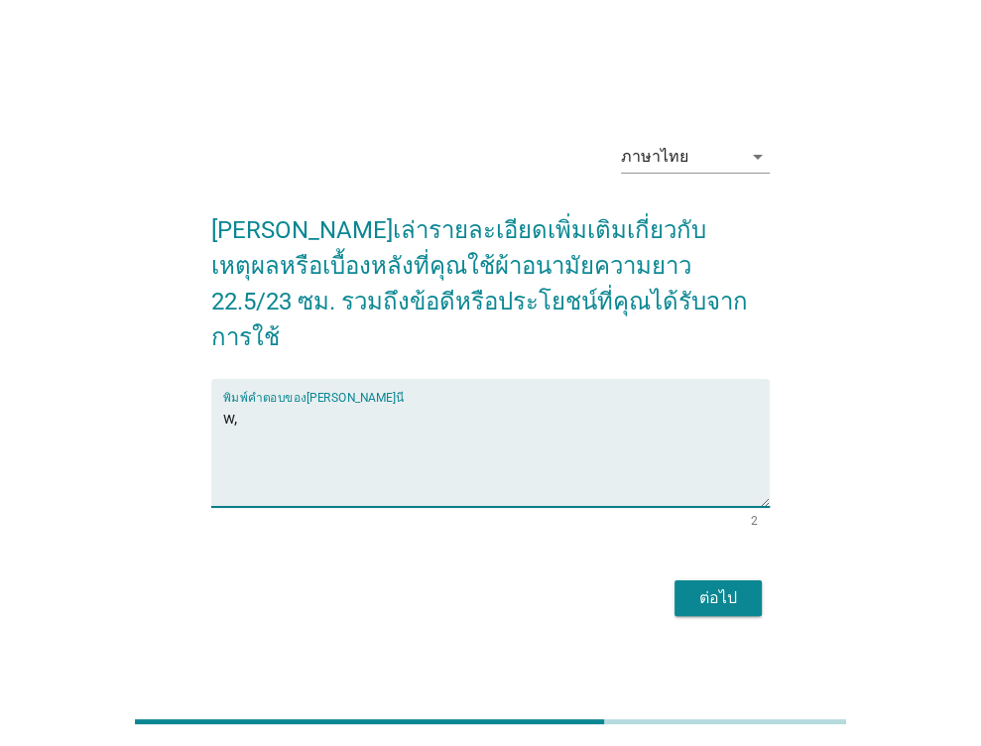
type textarea "w"
type textarea "[PERSON_NAME]เวลาใส่ ไม่อับชื้นและ[PERSON_NAME]มากเพราะขนาดพอดี"
click at [745, 586] on div "ต่อไป" at bounding box center [718, 598] width 56 height 24
